Goal: Transaction & Acquisition: Purchase product/service

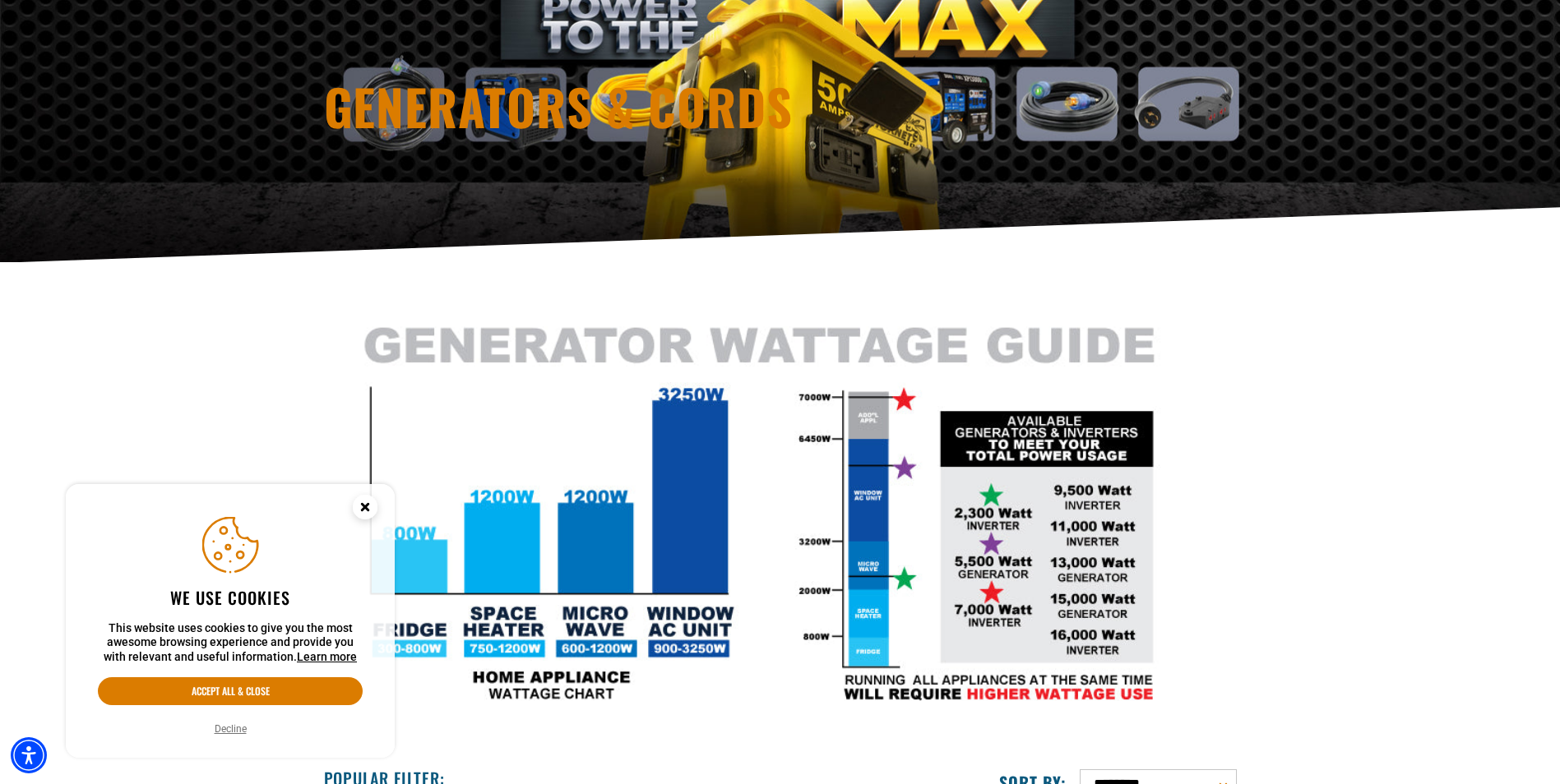
scroll to position [247, 0]
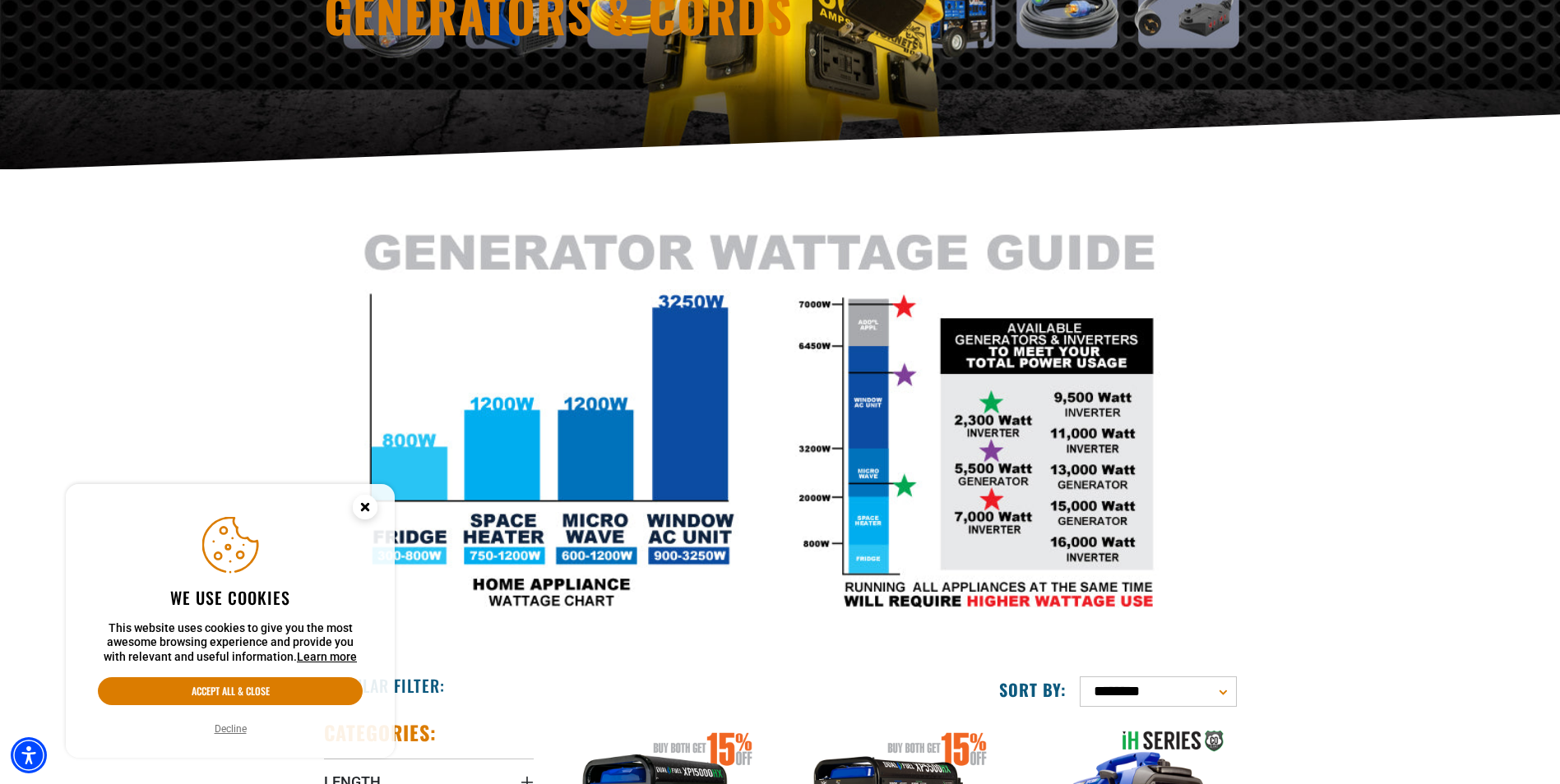
click at [370, 506] on circle "Close this option" at bounding box center [365, 507] width 25 height 25
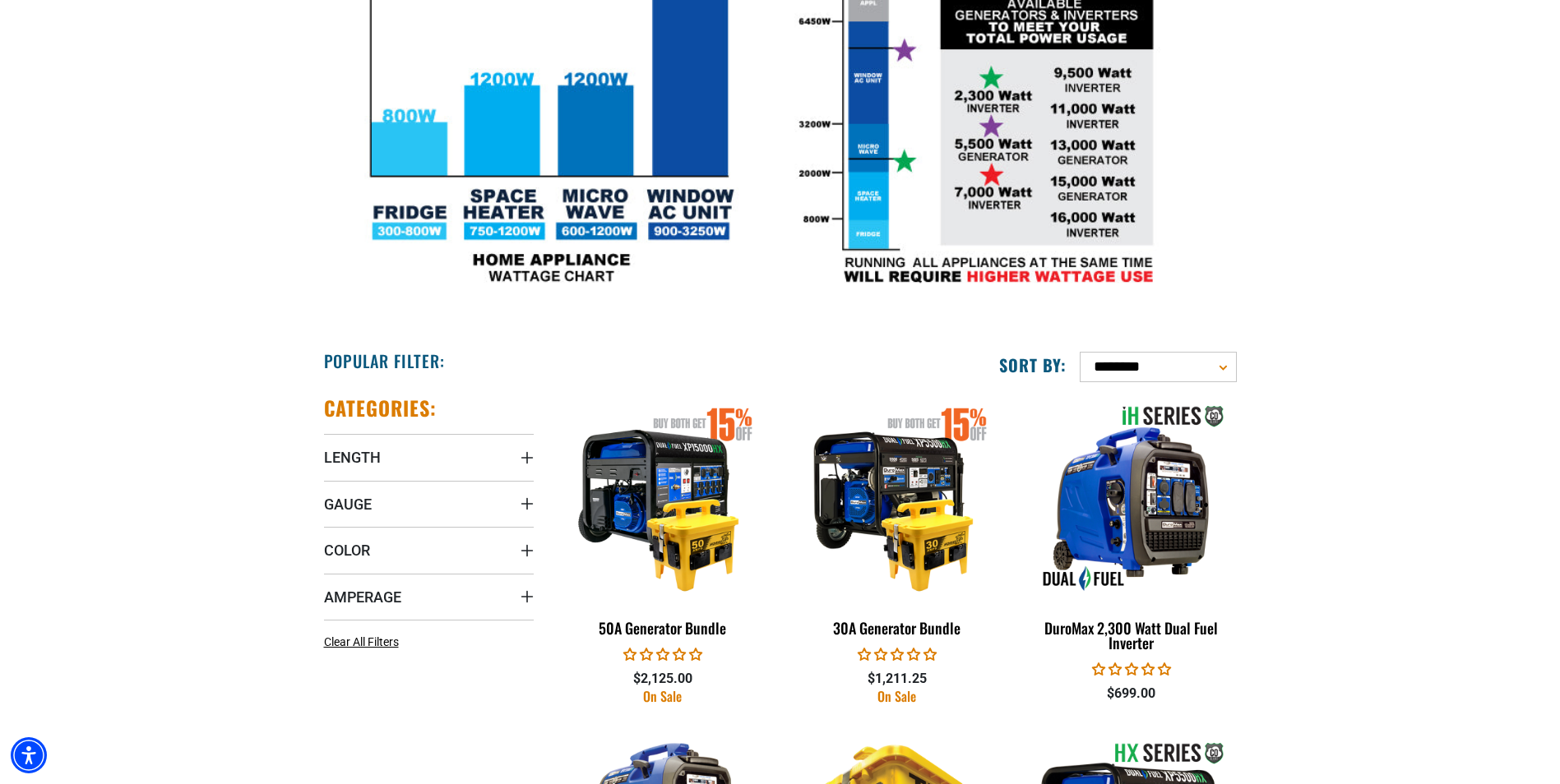
scroll to position [576, 0]
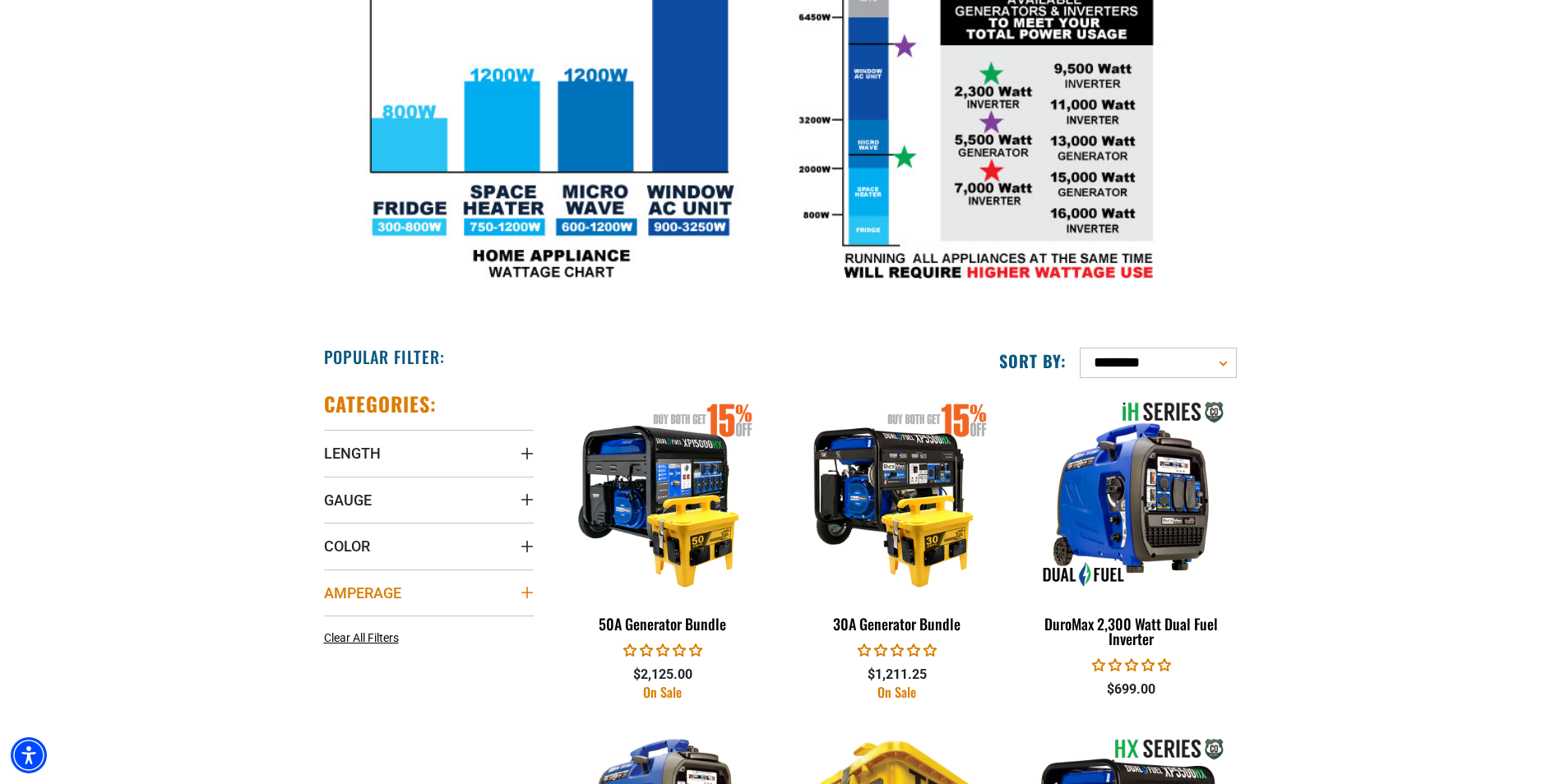
click at [533, 592] on icon "Amperage" at bounding box center [526, 592] width 13 height 13
click at [339, 627] on label "30 (2) 30 (2 products)" at bounding box center [376, 626] width 105 height 21
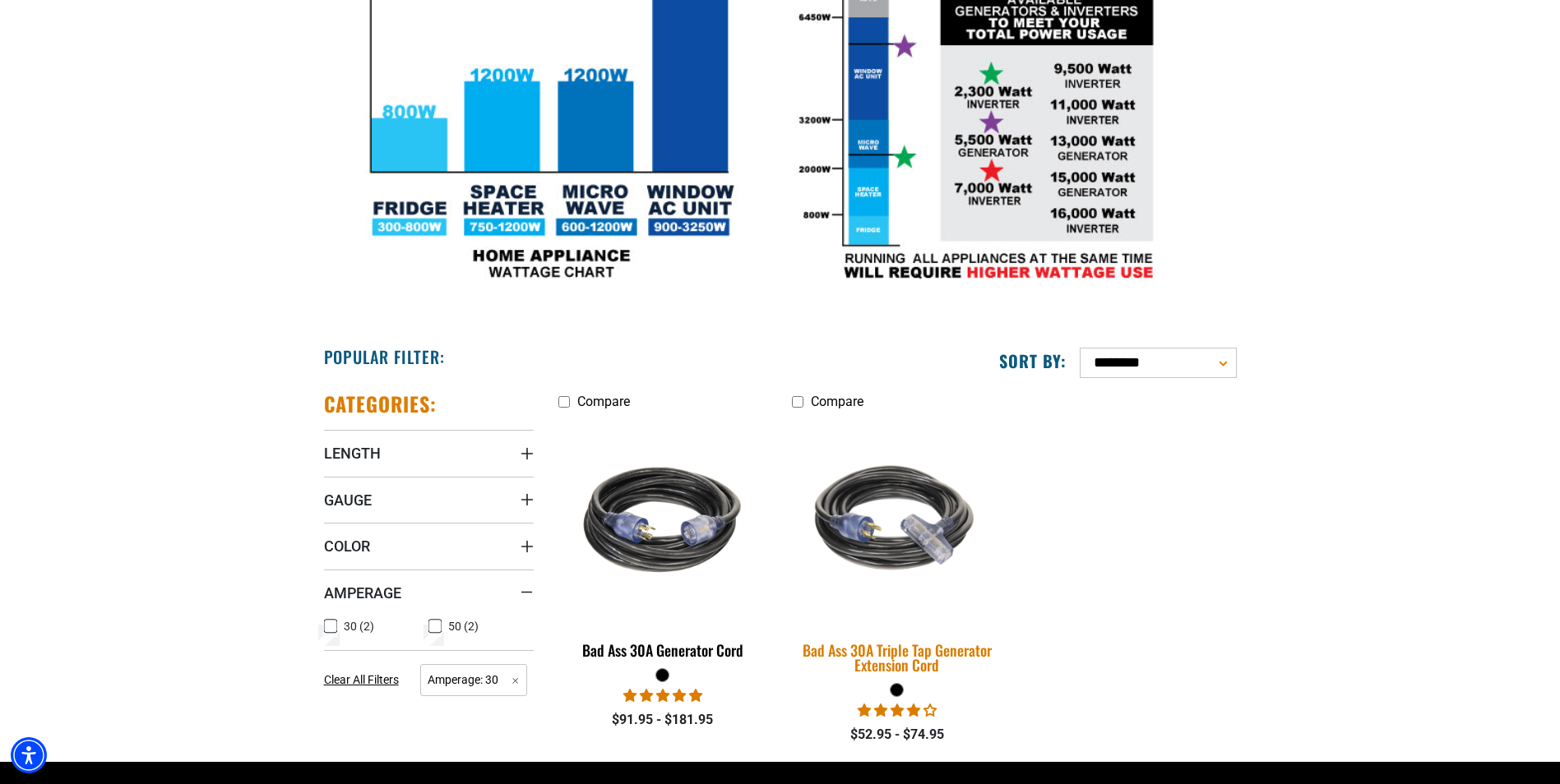
click at [903, 536] on img at bounding box center [897, 521] width 231 height 211
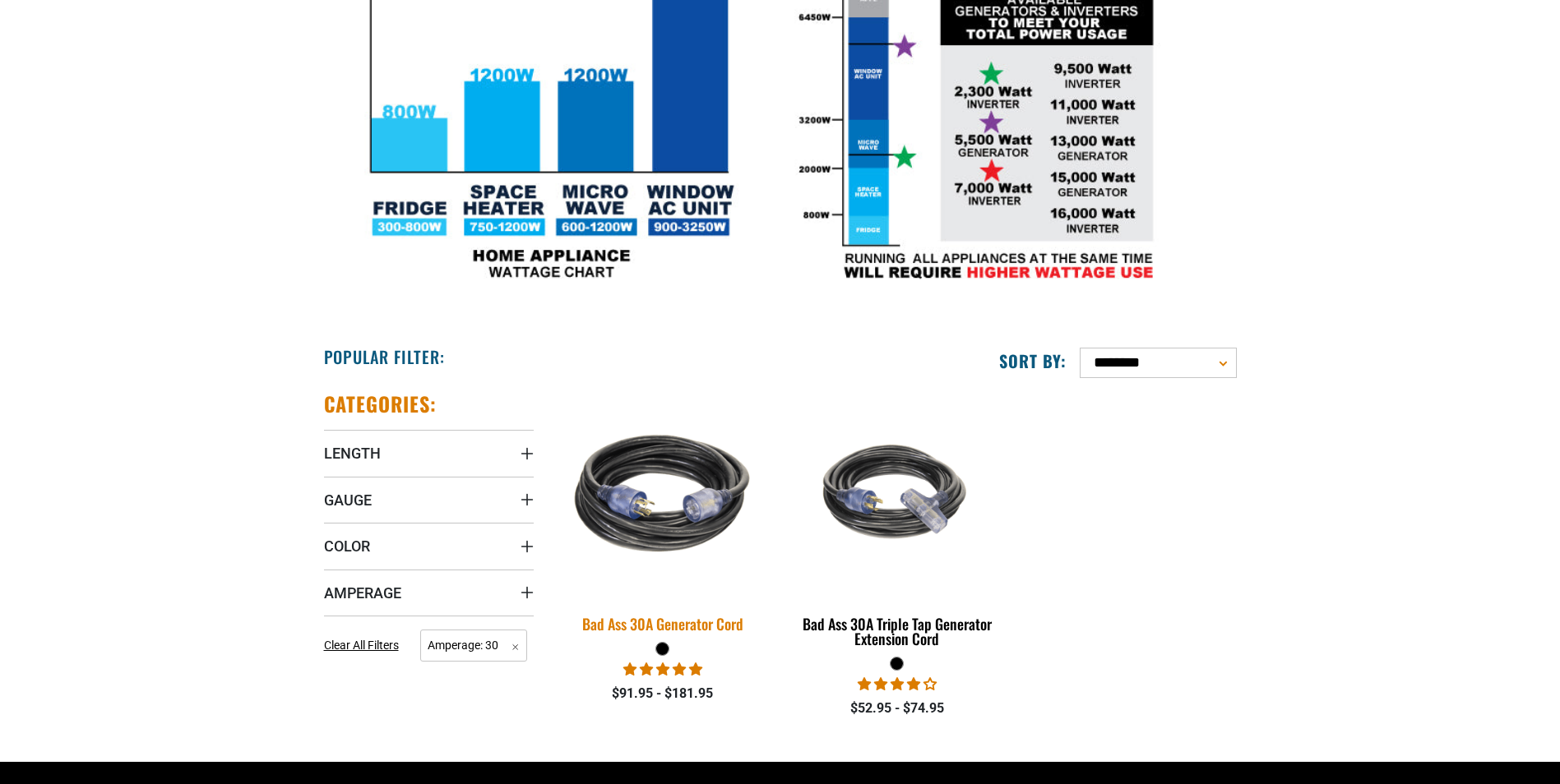
click at [723, 499] on img at bounding box center [663, 494] width 231 height 211
